Goal: Information Seeking & Learning: Learn about a topic

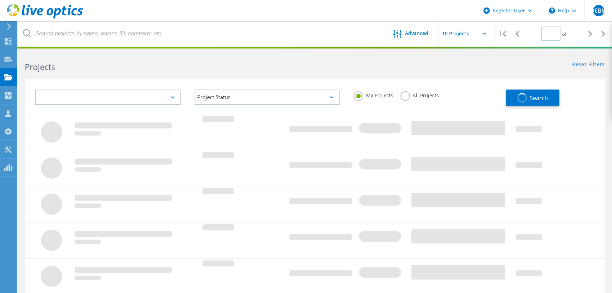
type input "1"
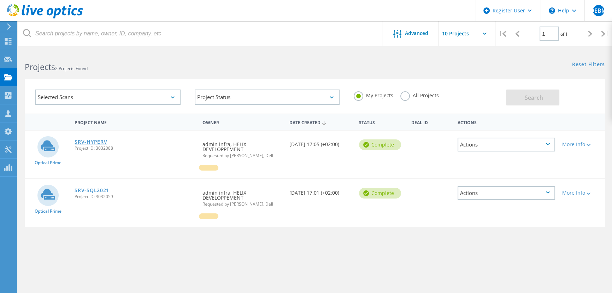
click at [83, 141] on link "SRV-HYPERV" at bounding box center [91, 141] width 33 height 5
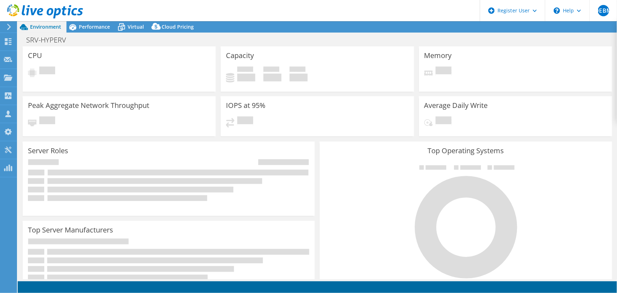
select select "EULondon"
select select "EUR"
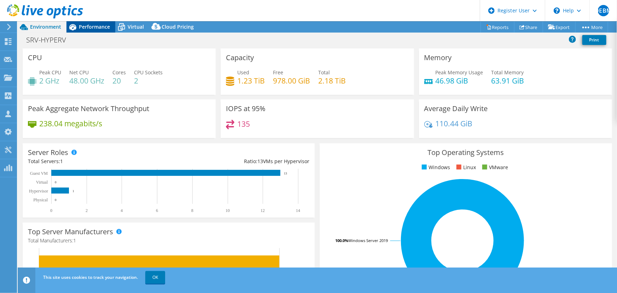
click at [92, 30] on span "Performance" at bounding box center [94, 26] width 31 height 7
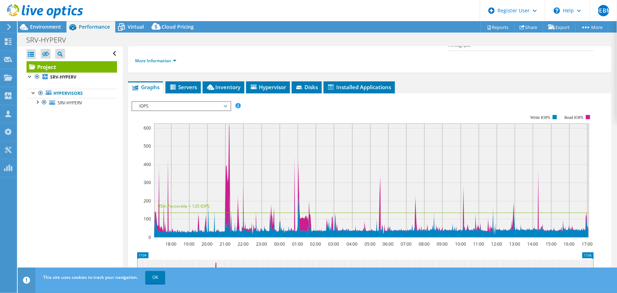
scroll to position [96, 0]
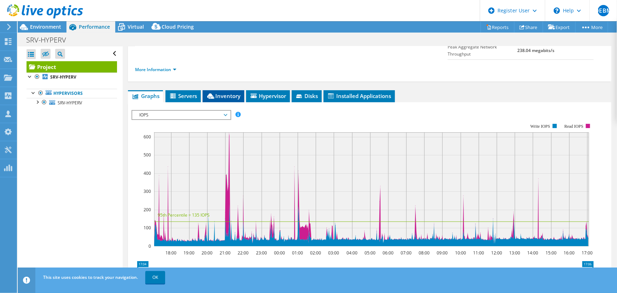
click at [212, 92] on span "Inventory" at bounding box center [223, 95] width 35 height 7
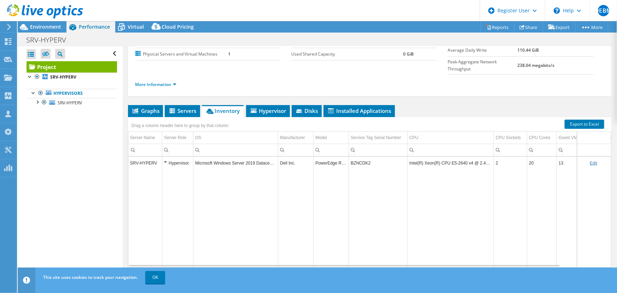
click at [357, 157] on td "BZNCDK2" at bounding box center [378, 163] width 59 height 12
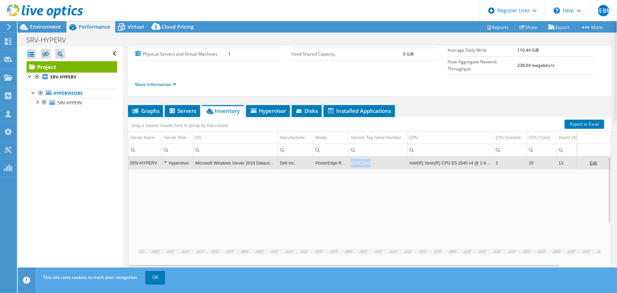
click at [357, 157] on td "BZNCDK2" at bounding box center [378, 163] width 59 height 12
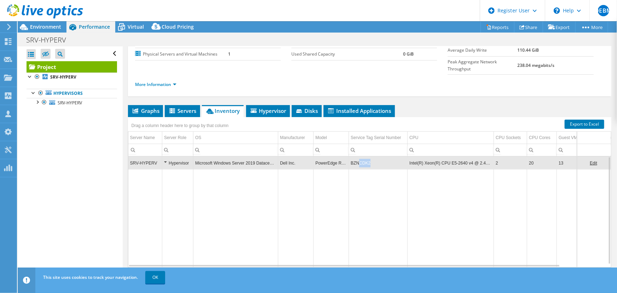
drag, startPoint x: 375, startPoint y: 147, endPoint x: 357, endPoint y: 148, distance: 17.4
click at [357, 157] on td "BZNCDK2" at bounding box center [378, 163] width 59 height 12
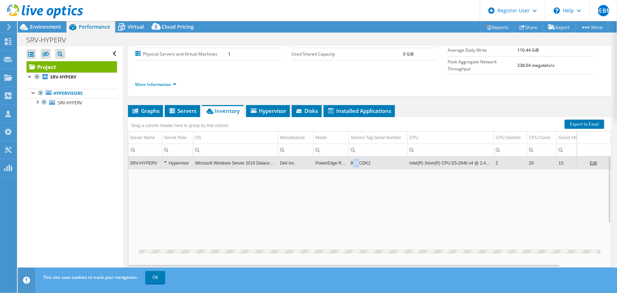
click at [353, 157] on td "BZNCDK2" at bounding box center [378, 163] width 59 height 12
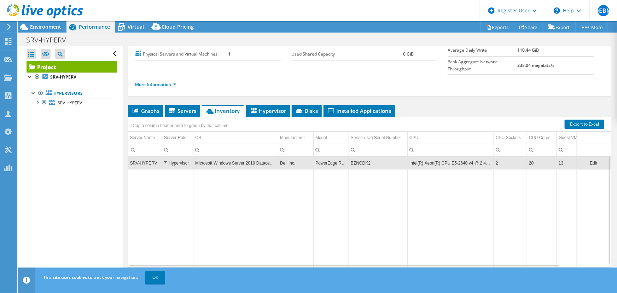
click at [376, 157] on td "BZNCDK2" at bounding box center [378, 163] width 59 height 12
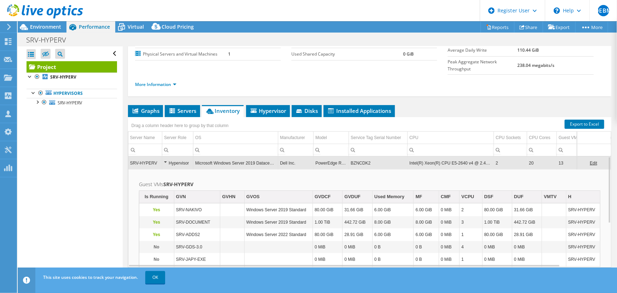
click at [346, 157] on td "PowerEdge R630" at bounding box center [331, 163] width 35 height 12
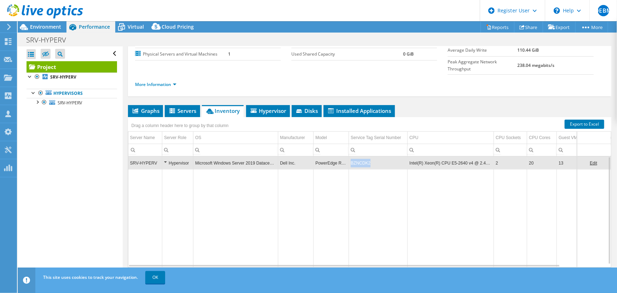
drag, startPoint x: 378, startPoint y: 148, endPoint x: 347, endPoint y: 148, distance: 30.8
click at [347, 157] on tr "SRV-HYPERV Hypervisor Microsoft Windows Server 2019 Datacenter Dell Inc. PowerE…" at bounding box center [392, 163] width 529 height 12
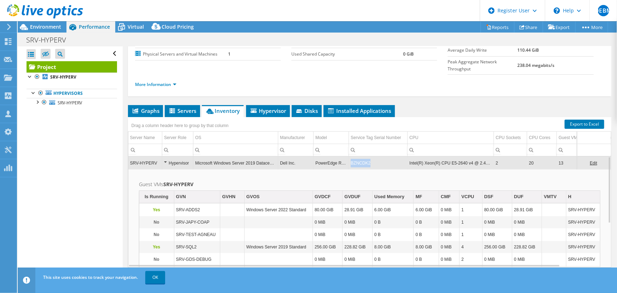
copy tr "BZNCDK2"
drag, startPoint x: 375, startPoint y: 145, endPoint x: 348, endPoint y: 147, distance: 27.0
click at [348, 157] on tr "SRV-HYPERV Hypervisor Microsoft Windows Server 2019 Datacenter Dell Inc. PowerE…" at bounding box center [392, 163] width 529 height 12
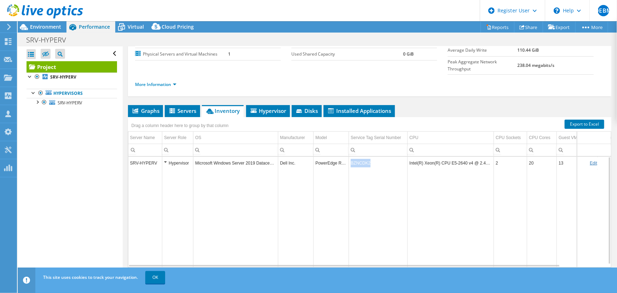
drag, startPoint x: 374, startPoint y: 146, endPoint x: 351, endPoint y: 148, distance: 23.5
click at [351, 157] on td "BZNCDK2" at bounding box center [378, 163] width 59 height 12
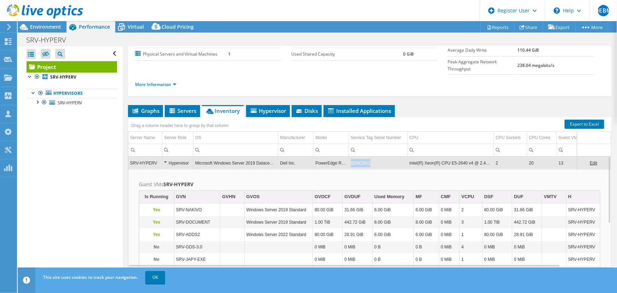
drag, startPoint x: 354, startPoint y: 146, endPoint x: 368, endPoint y: 146, distance: 13.8
click at [368, 157] on td "BZNCDK2" at bounding box center [378, 163] width 59 height 12
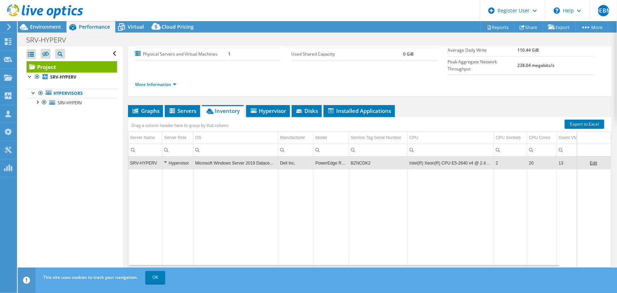
click at [373, 157] on td "BZNCDK2" at bounding box center [378, 163] width 59 height 12
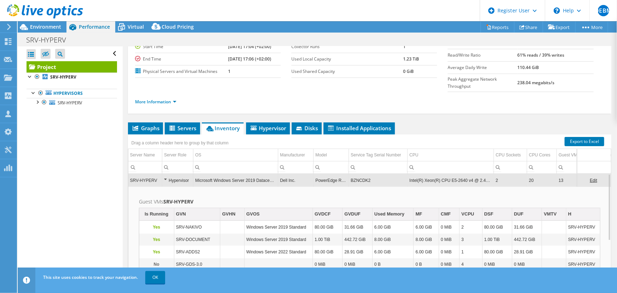
scroll to position [49, 0]
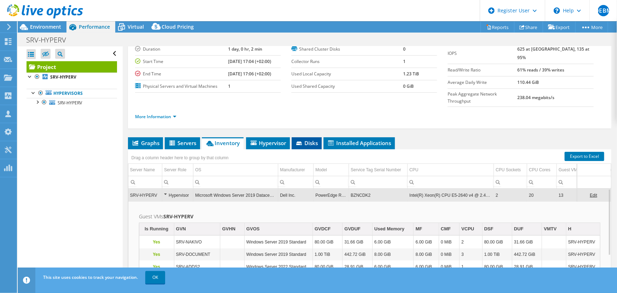
click at [304, 139] on span "Disks" at bounding box center [306, 142] width 23 height 7
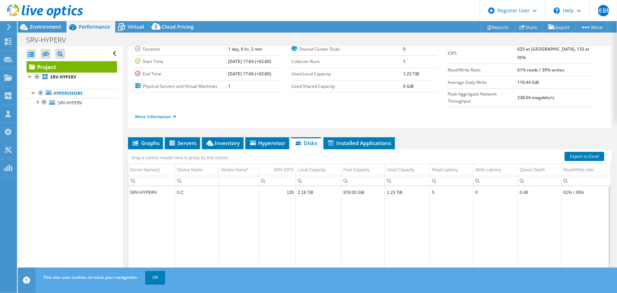
scroll to position [0, 0]
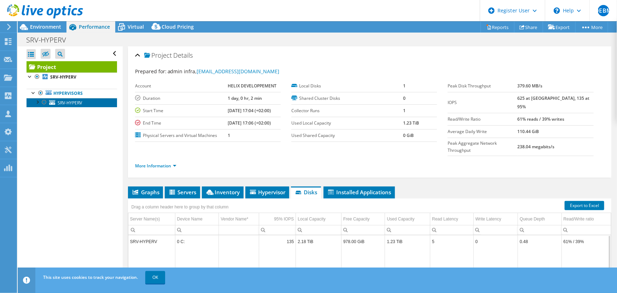
click at [65, 103] on span "SRV-HYPERV" at bounding box center [70, 103] width 24 height 6
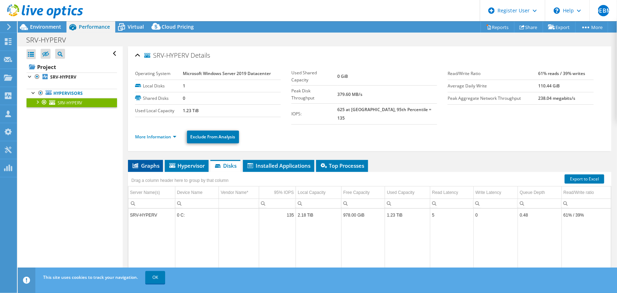
click at [143, 162] on span "Graphs" at bounding box center [145, 165] width 28 height 7
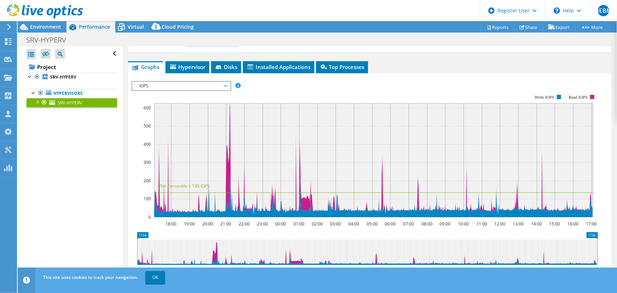
scroll to position [64, 0]
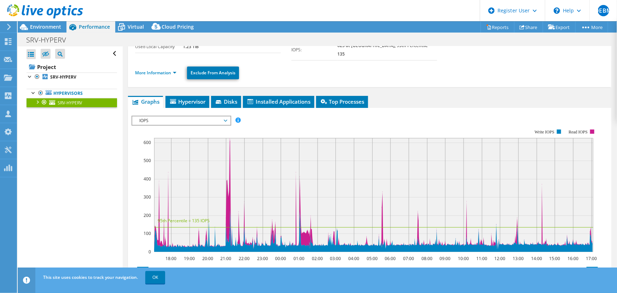
click at [224, 116] on span "IOPS" at bounding box center [181, 120] width 91 height 8
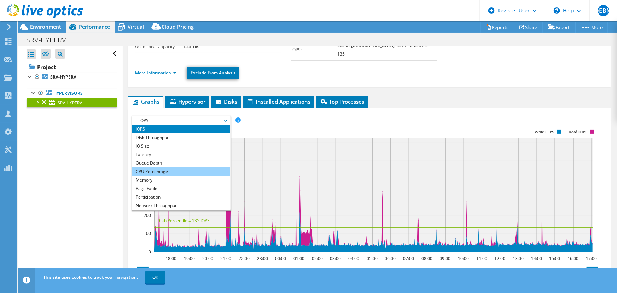
click at [166, 167] on li "CPU Percentage" at bounding box center [181, 171] width 98 height 8
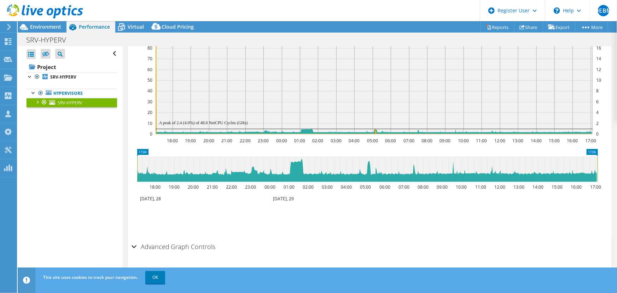
scroll to position [90, 0]
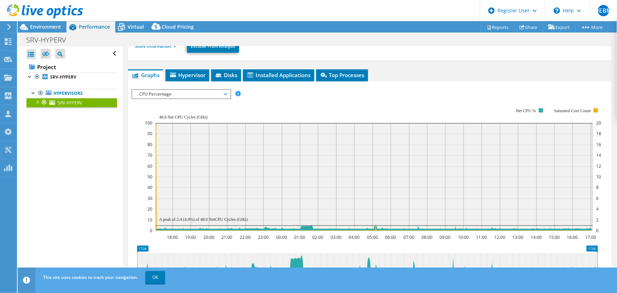
click at [226, 90] on span "CPU Percentage" at bounding box center [181, 94] width 91 height 8
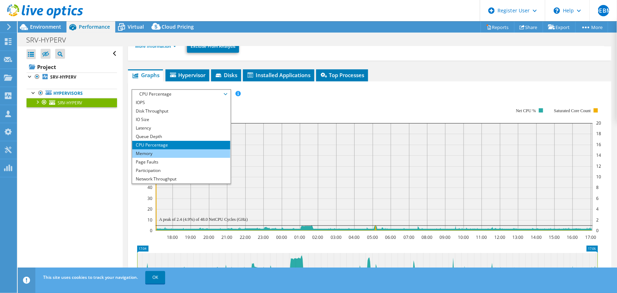
click at [173, 149] on li "Memory" at bounding box center [181, 153] width 98 height 8
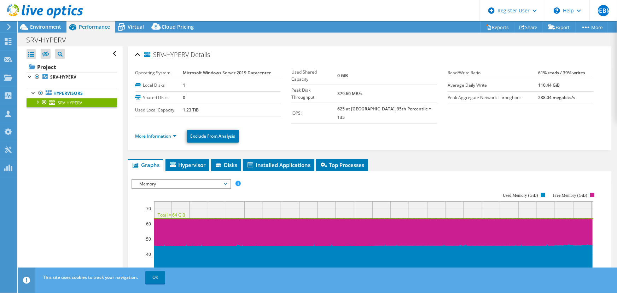
scroll to position [0, 0]
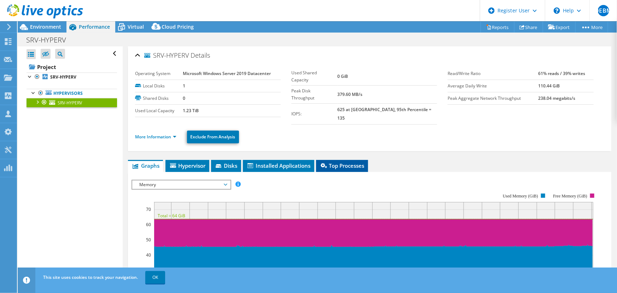
click at [357, 162] on span "Top Processes" at bounding box center [342, 165] width 45 height 7
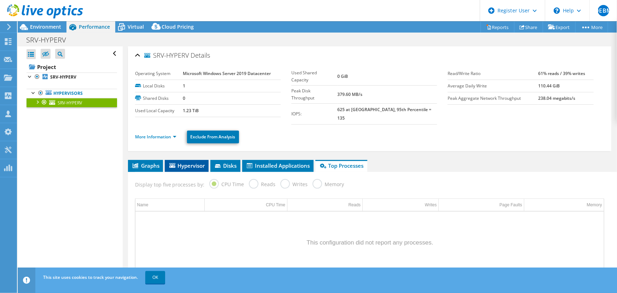
click at [188, 162] on span "Hypervisor" at bounding box center [186, 165] width 37 height 7
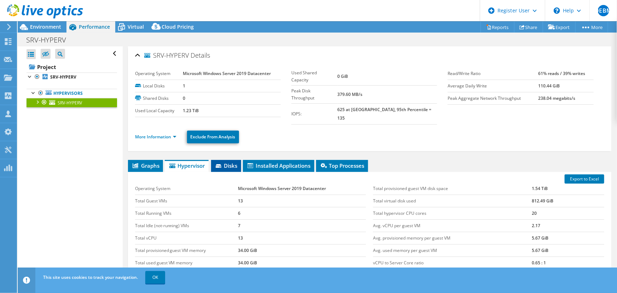
click at [223, 161] on li "Disks" at bounding box center [226, 166] width 30 height 12
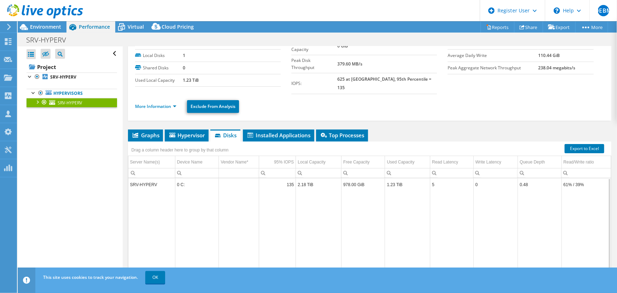
scroll to position [29, 0]
